Goal: Task Accomplishment & Management: Use online tool/utility

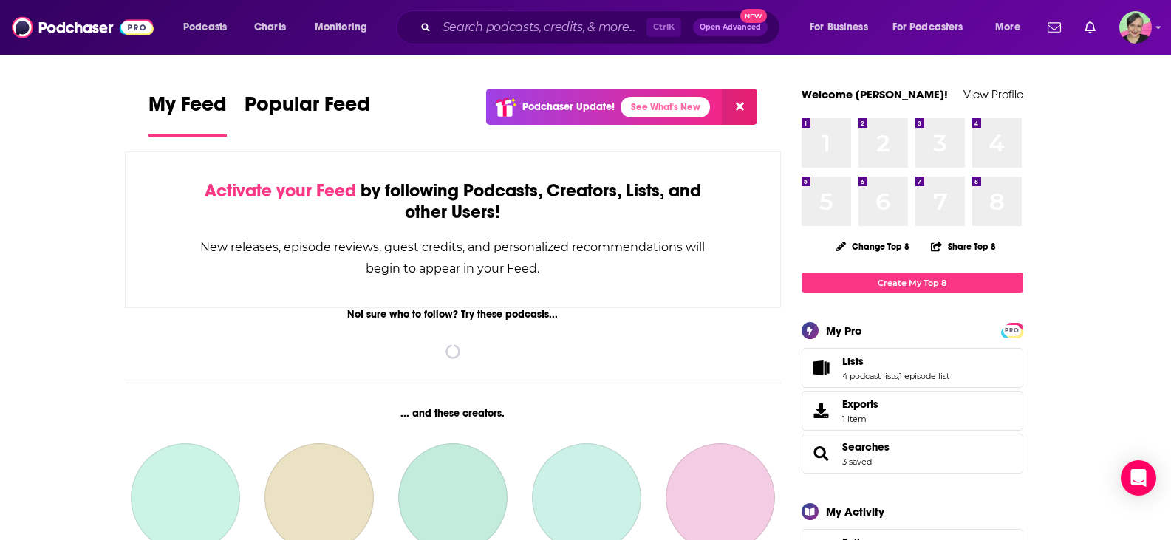
click at [737, 103] on icon at bounding box center [740, 107] width 8 height 8
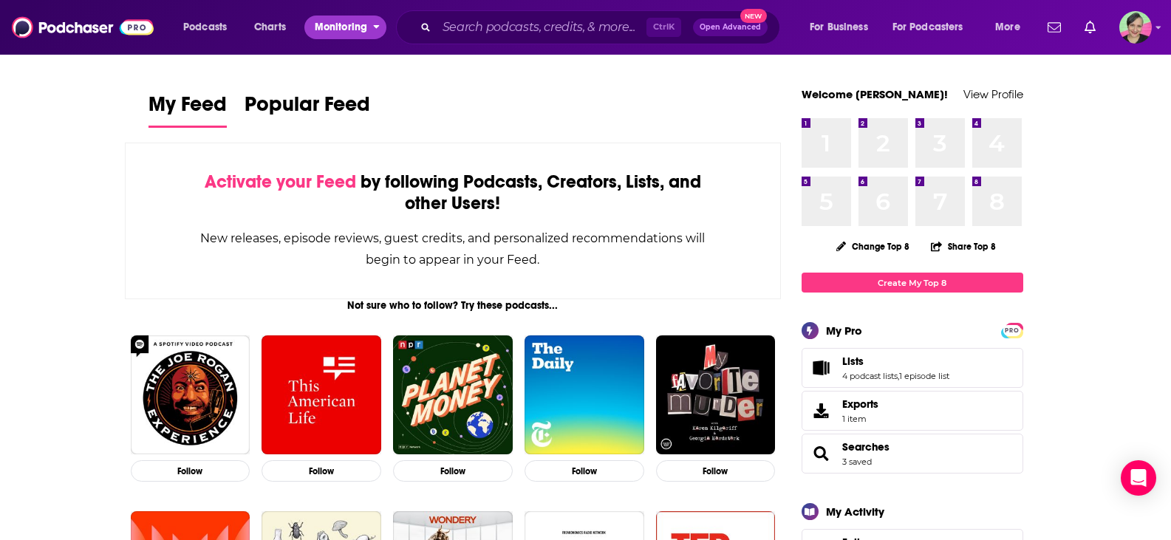
click at [353, 30] on span "Monitoring" at bounding box center [341, 27] width 52 height 21
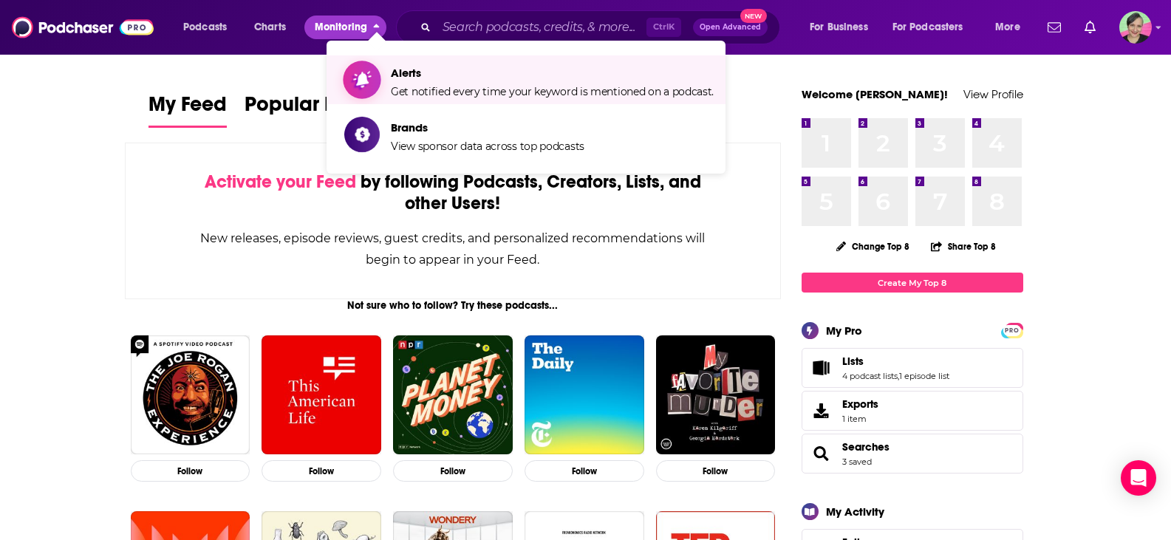
click at [436, 80] on span "Alerts Get notified every time your keyword is mentioned on a podcast." at bounding box center [552, 79] width 323 height 37
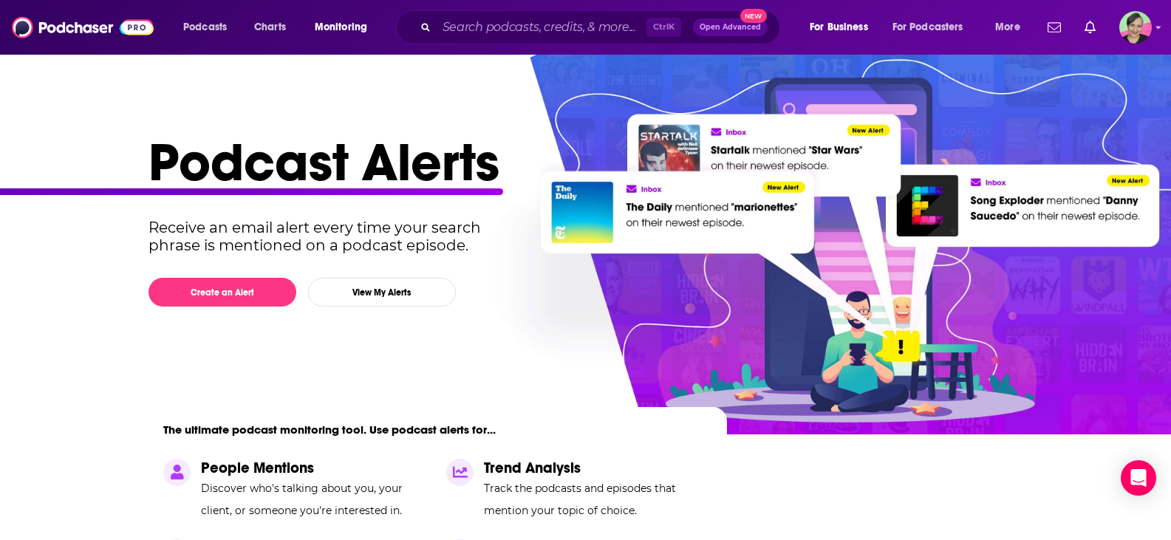
click at [336, 15] on div "Podcasts Charts Monitoring Ctrl K Open Advanced New For Business For Podcasters…" at bounding box center [603, 27] width 861 height 34
click at [346, 21] on span "Monitoring" at bounding box center [341, 27] width 52 height 21
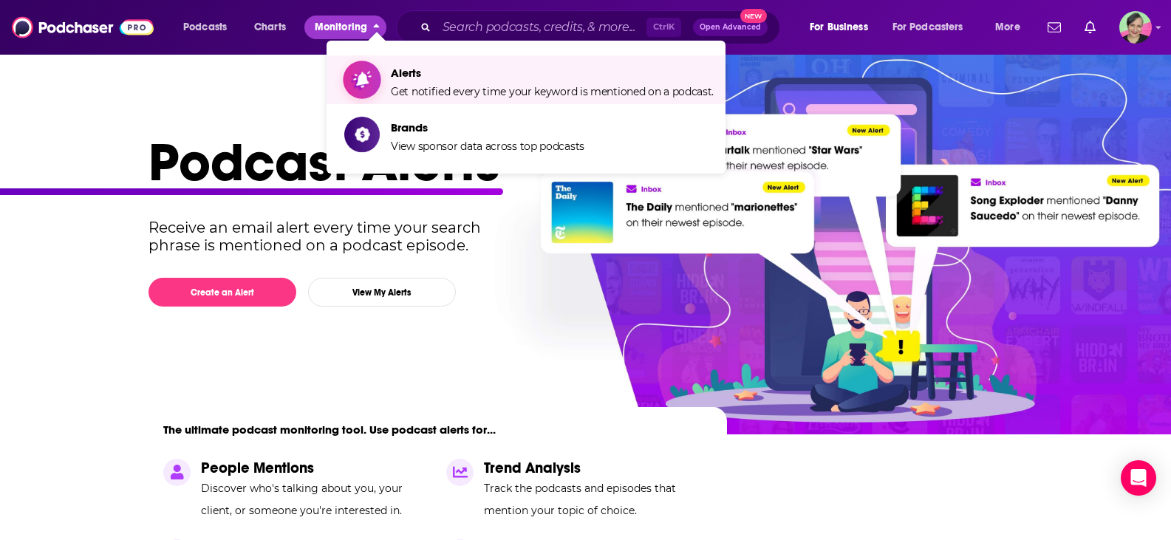
click at [429, 86] on span "Get notified every time your keyword is mentioned on a podcast." at bounding box center [552, 91] width 323 height 13
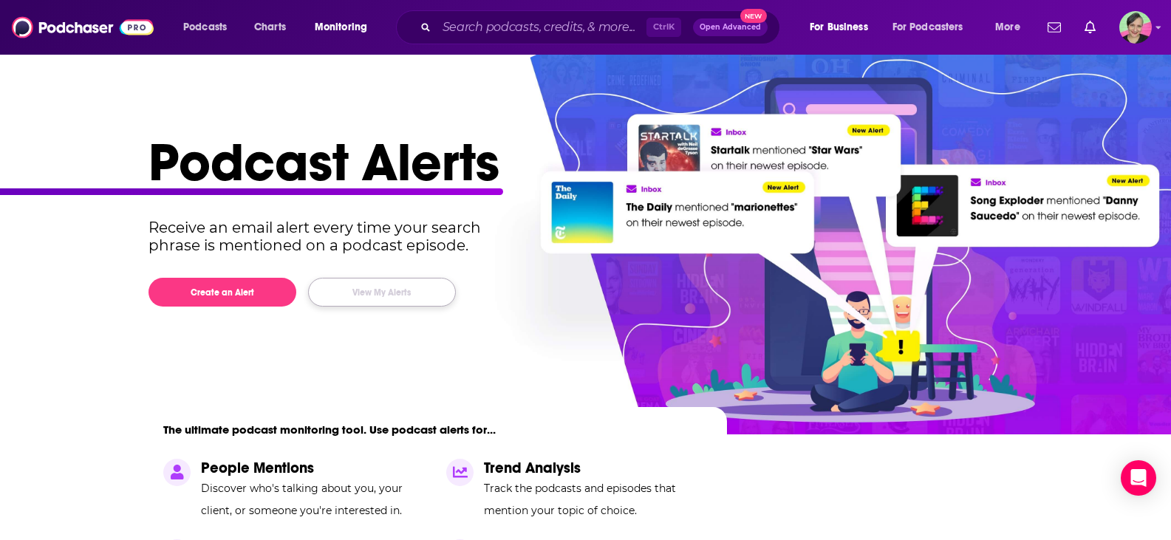
click at [389, 288] on button "View My Alerts" at bounding box center [382, 292] width 148 height 29
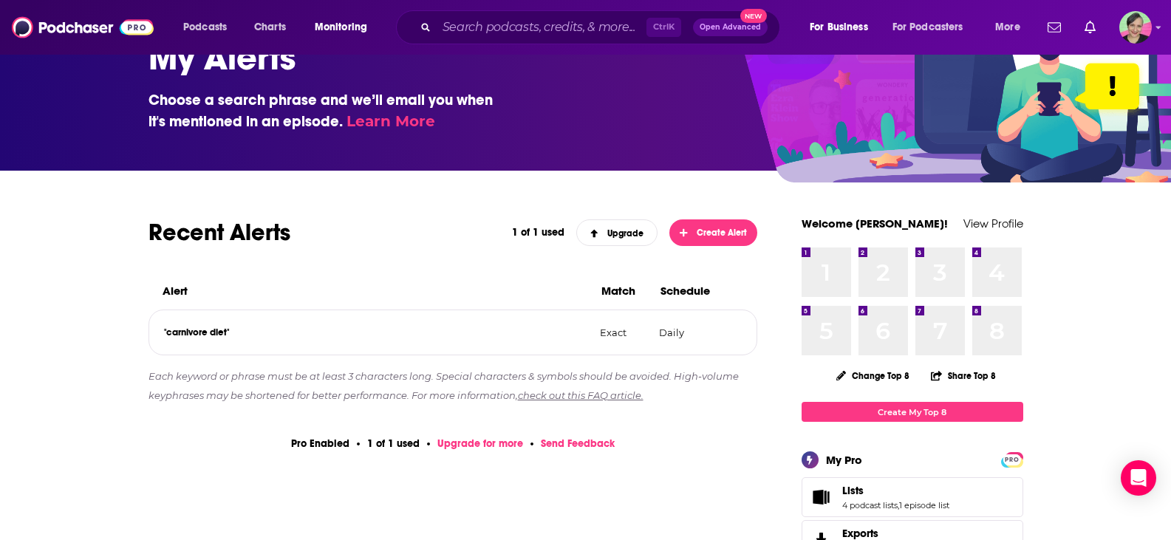
scroll to position [148, 0]
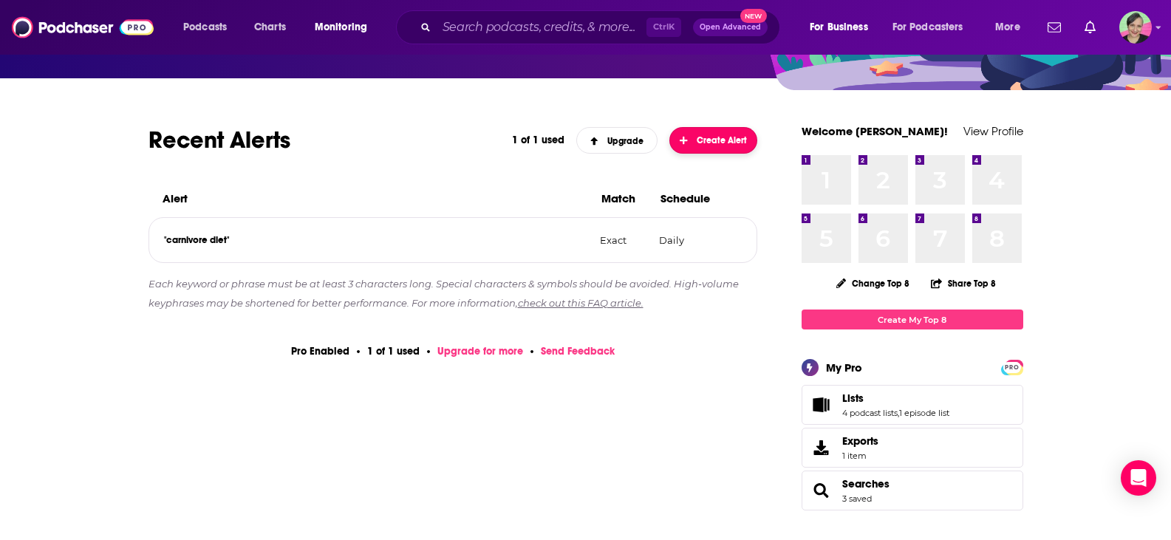
click at [731, 137] on span "Create Alert" at bounding box center [713, 140] width 67 height 10
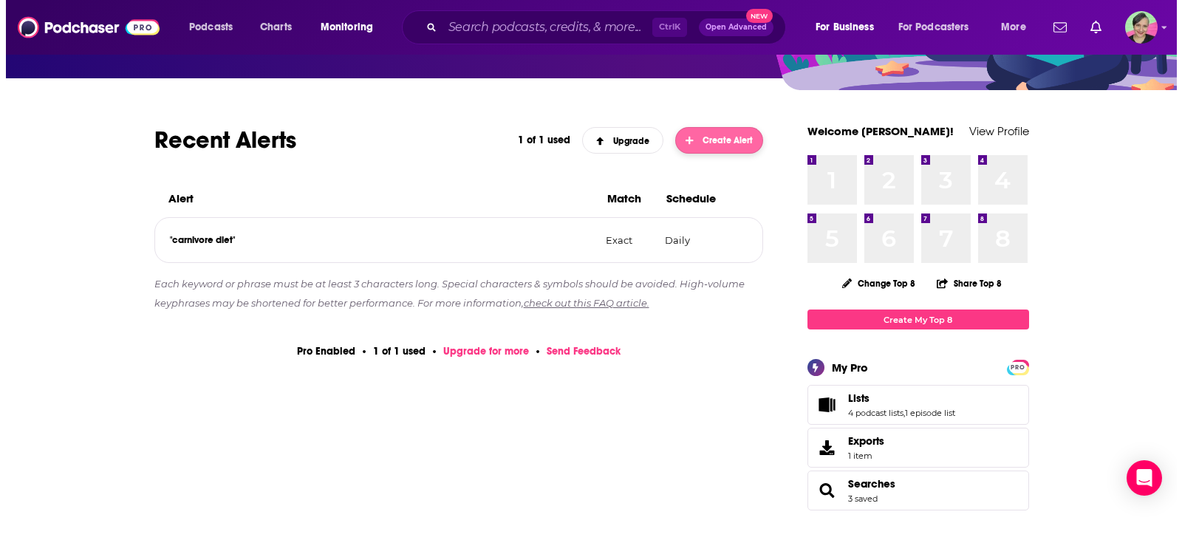
scroll to position [0, 0]
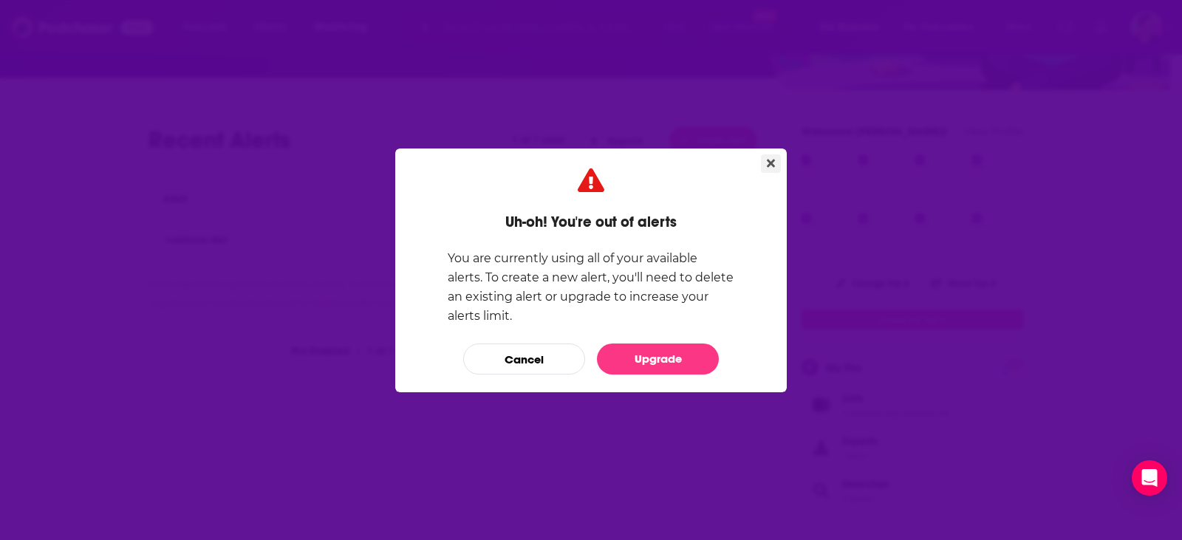
click at [766, 157] on button "Close" at bounding box center [771, 163] width 20 height 18
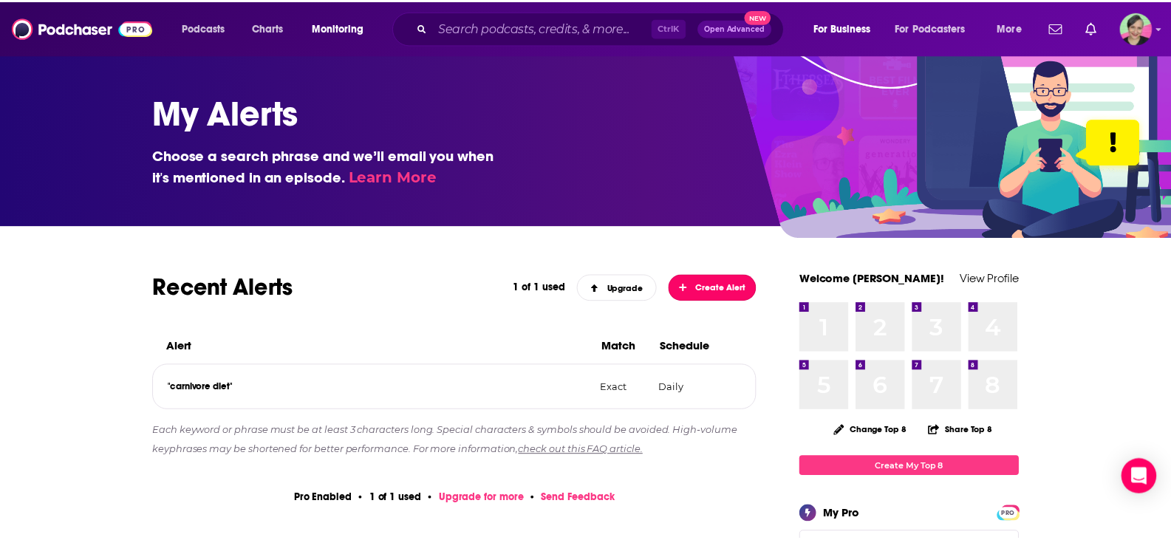
scroll to position [148, 0]
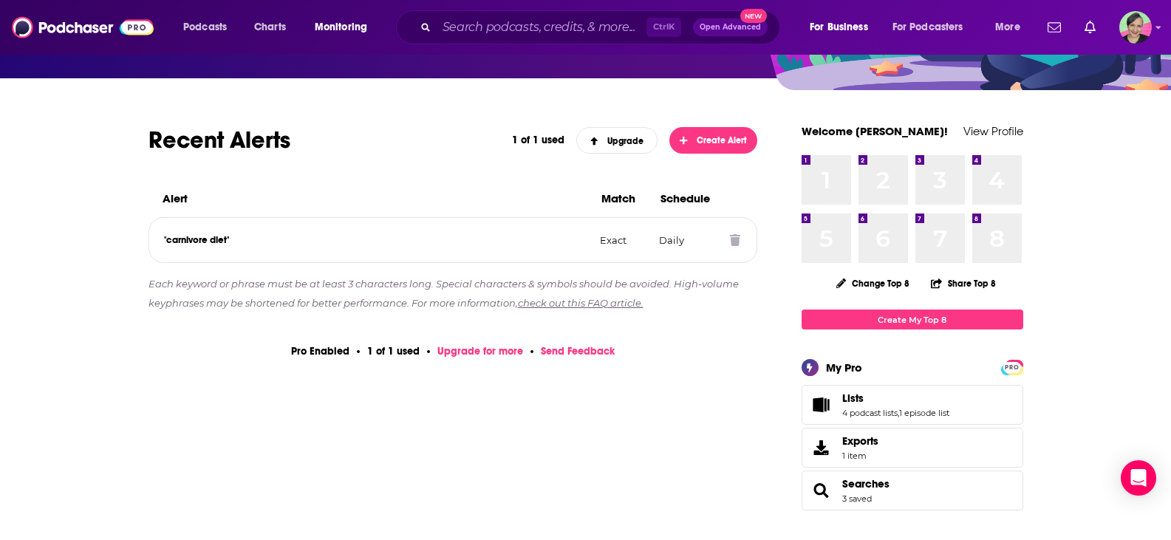
click at [737, 240] on icon at bounding box center [735, 240] width 10 height 12
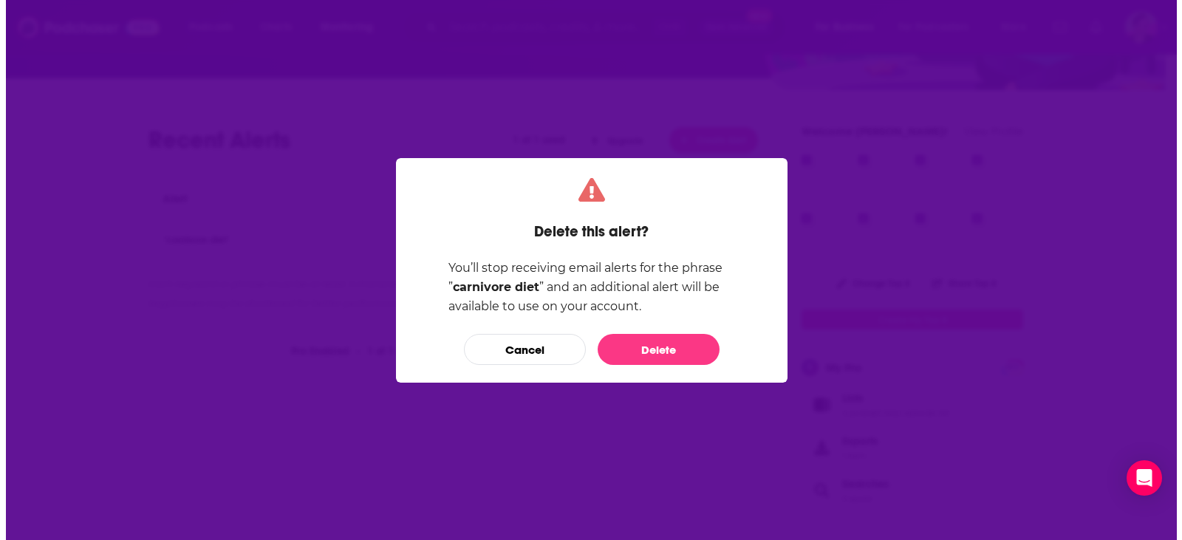
scroll to position [0, 0]
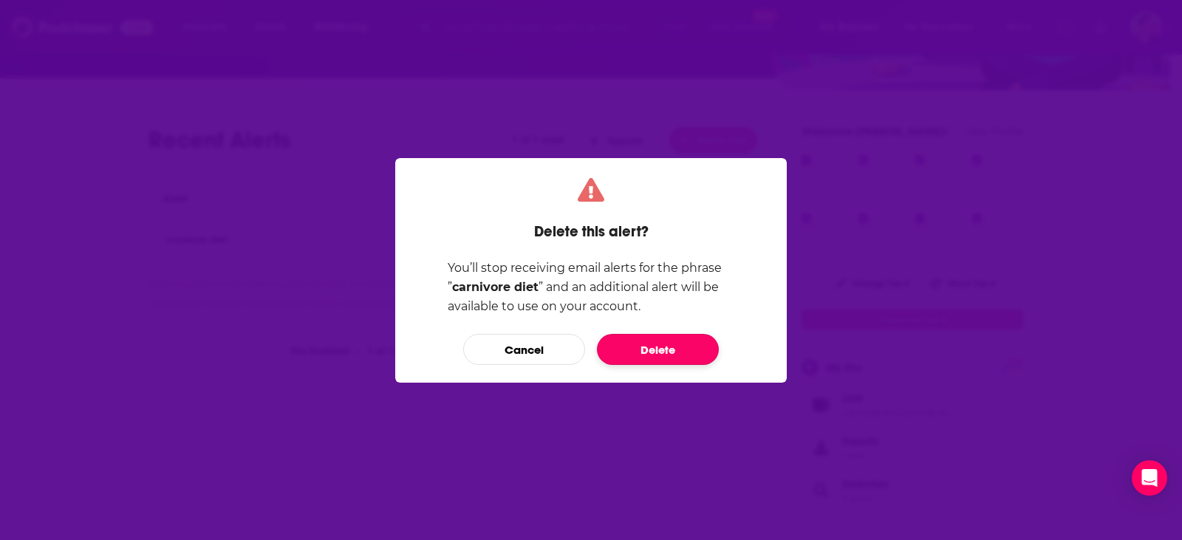
click at [655, 349] on button "Delete" at bounding box center [658, 349] width 122 height 31
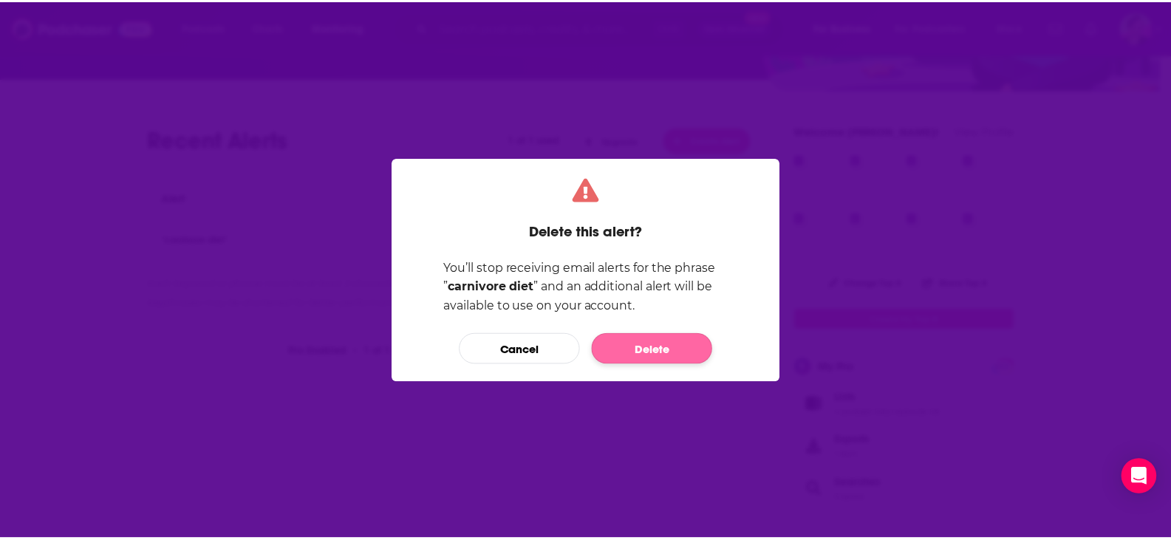
scroll to position [148, 0]
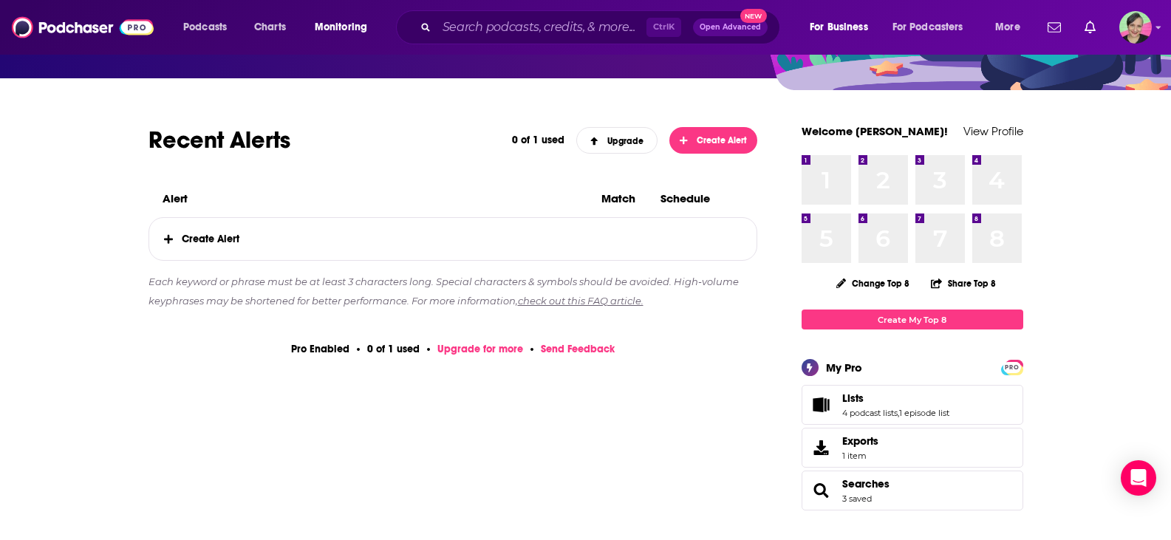
click at [199, 233] on span "Create Alert" at bounding box center [453, 239] width 608 height 42
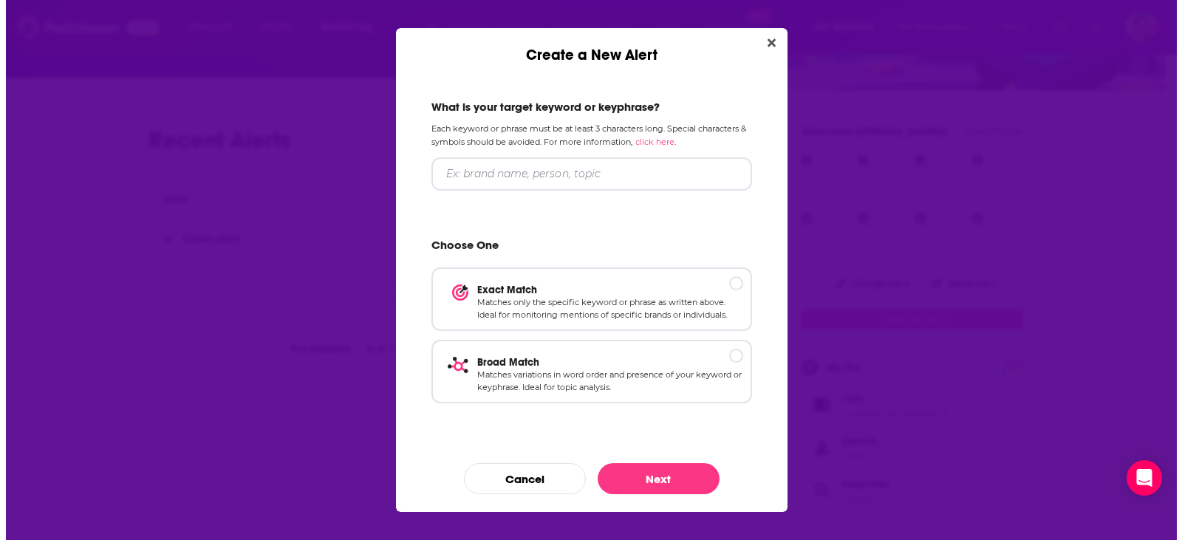
scroll to position [0, 0]
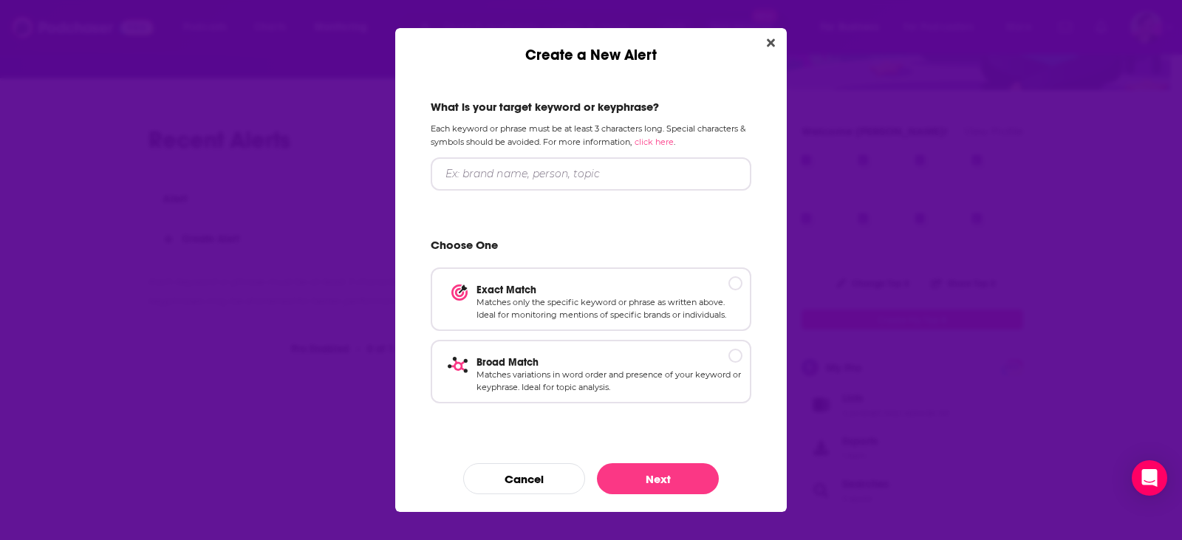
click at [536, 157] on div "What is your target keyword or keyphrase? Each keyword or phrase must be at lea…" at bounding box center [591, 255] width 356 height 347
drag, startPoint x: 672, startPoint y: 148, endPoint x: 659, endPoint y: 165, distance: 22.2
click at [672, 147] on p "Each keyword or phrase must be at least 3 characters long. Special characters &…" at bounding box center [591, 135] width 321 height 25
drag, startPoint x: 544, startPoint y: 166, endPoint x: 319, endPoint y: 163, distance: 224.6
click at [319, 163] on div "Create a New Alert What is your target keyword or keyphrase? Each keyword or ph…" at bounding box center [591, 270] width 1182 height 540
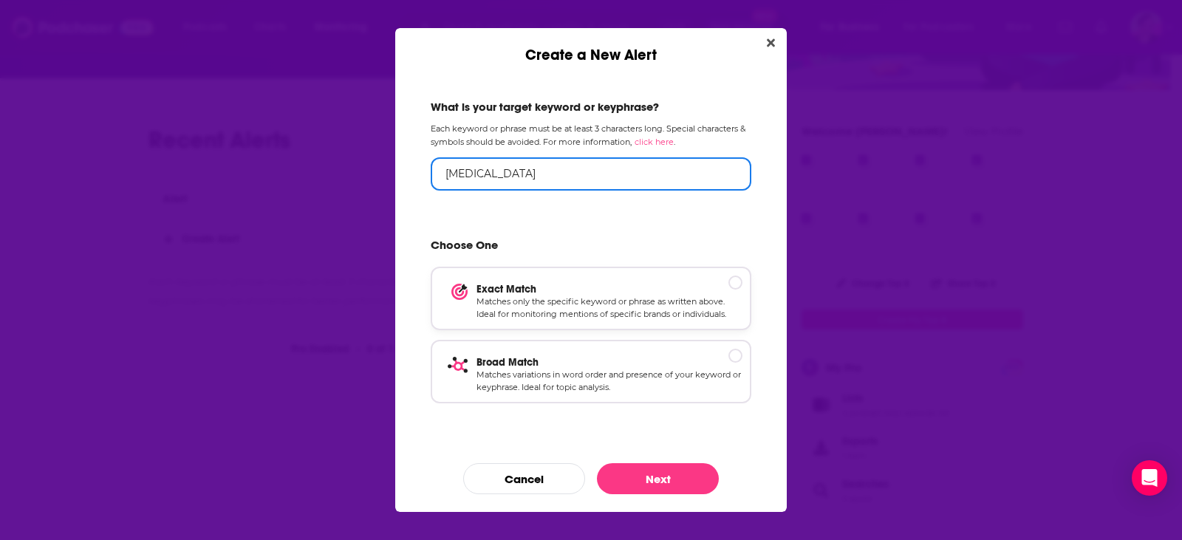
type input "[MEDICAL_DATA]"
click at [508, 297] on p "Matches only the specific keyword or phrase as written above. Ideal for monitor…" at bounding box center [610, 309] width 266 height 26
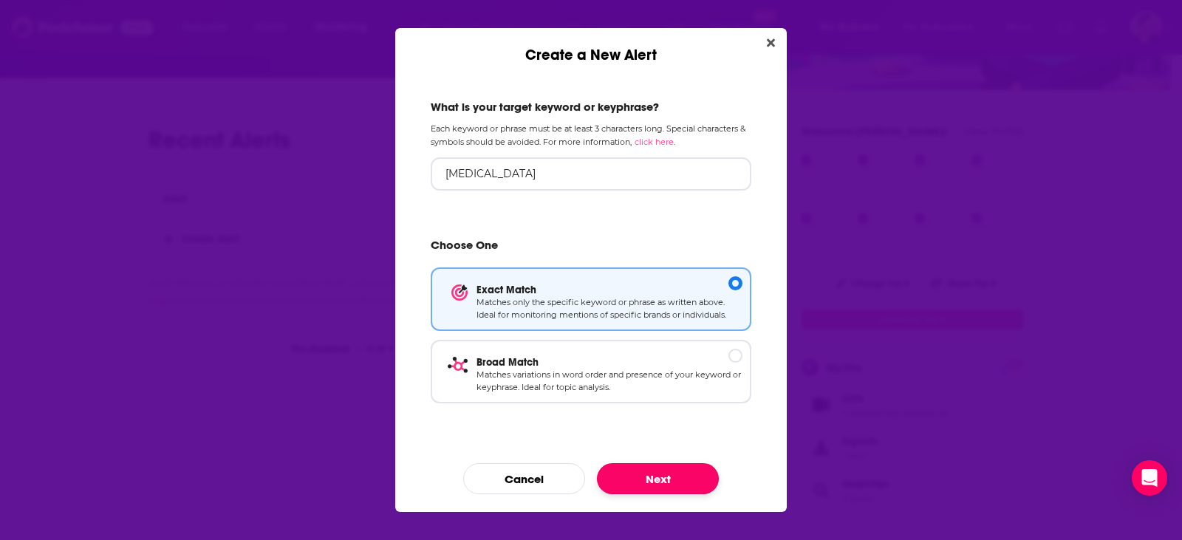
click at [658, 478] on button "Next" at bounding box center [658, 478] width 122 height 31
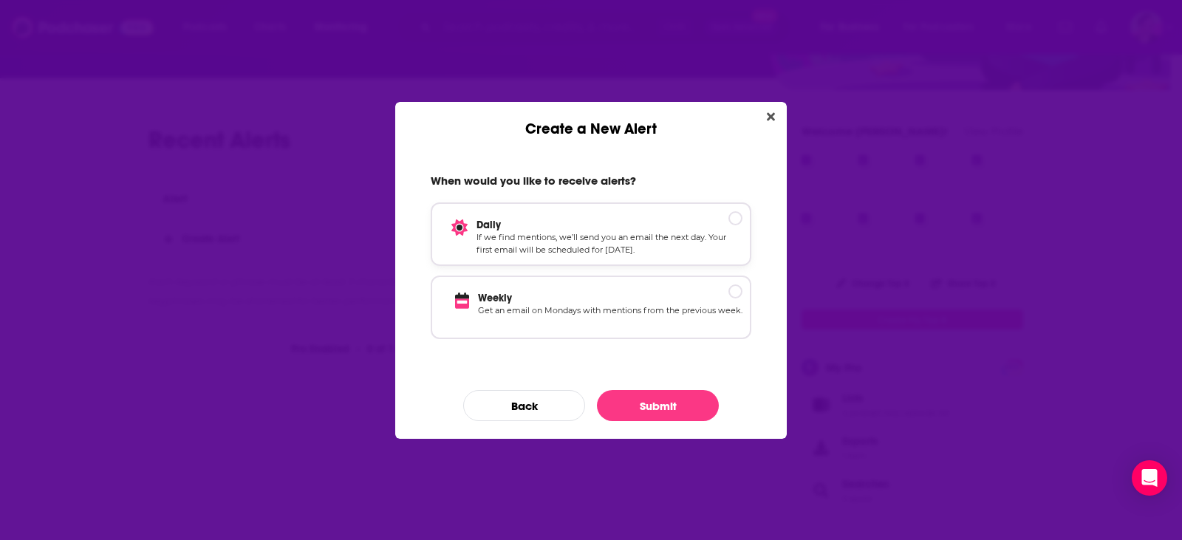
click at [539, 245] on p "If we find mentions, we’ll send you an email the next day. Your first email wil…" at bounding box center [610, 244] width 266 height 26
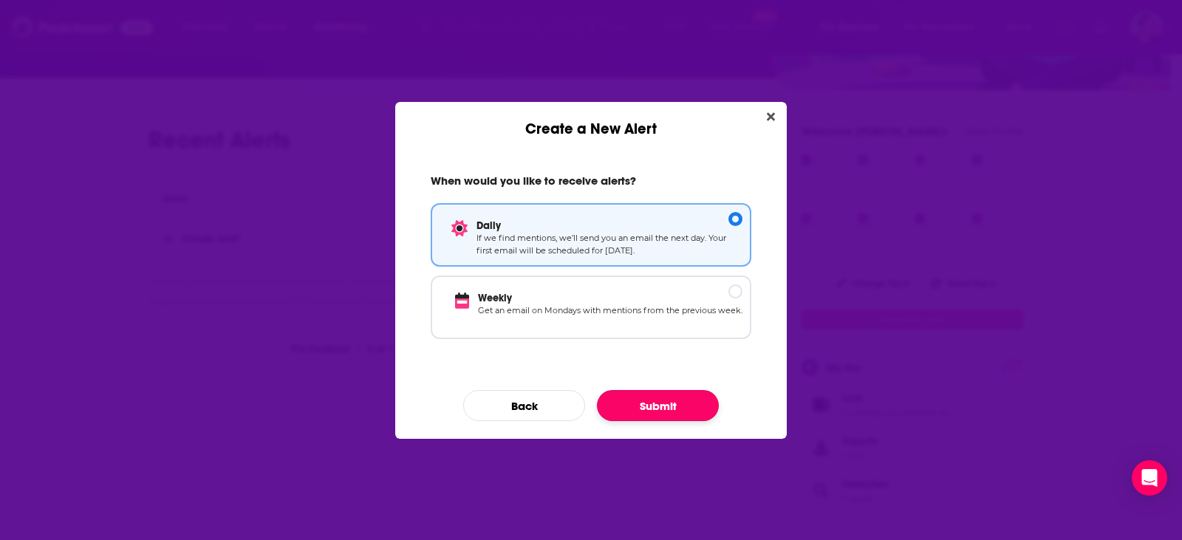
click at [655, 403] on button "Submit" at bounding box center [658, 405] width 122 height 31
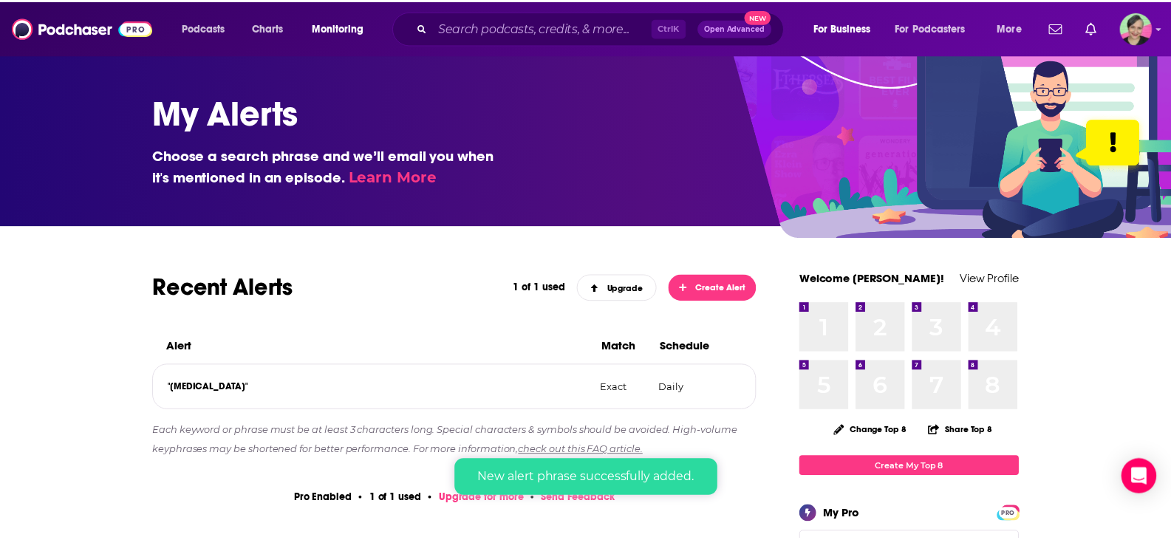
scroll to position [148, 0]
